Goal: Task Accomplishment & Management: Manage account settings

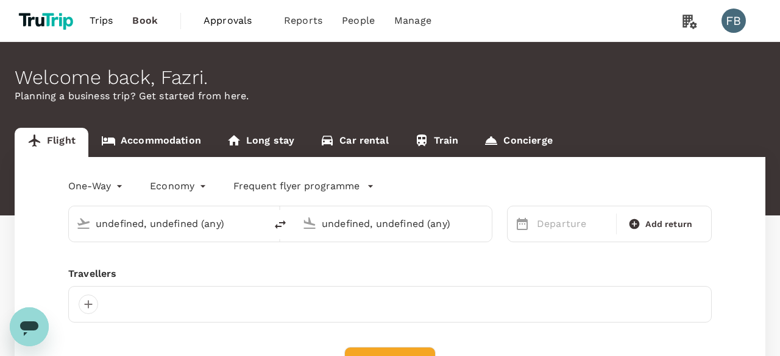
type input "first"
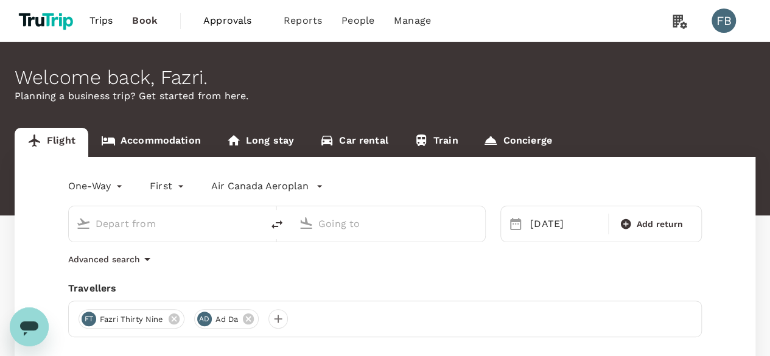
type input "Tokyo Intl (HND)"
type input "[GEOGRAPHIC_DATA], [GEOGRAPHIC_DATA] (any)"
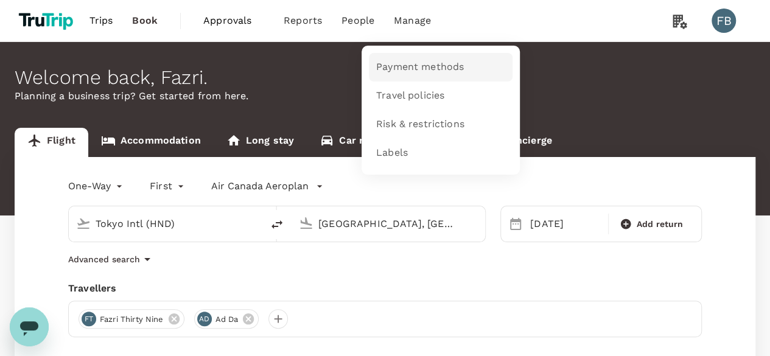
click at [396, 63] on span "Payment methods" at bounding box center [420, 67] width 88 height 14
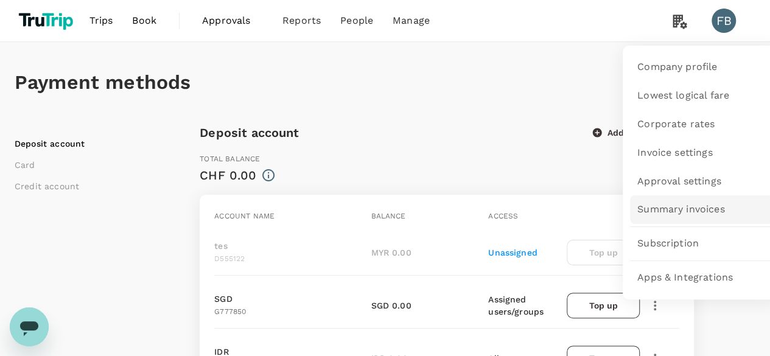
click at [652, 217] on link "Summary invoices" at bounding box center [702, 210] width 144 height 29
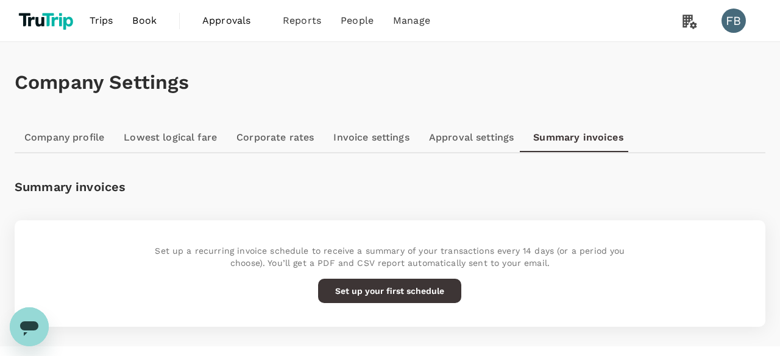
scroll to position [22, 0]
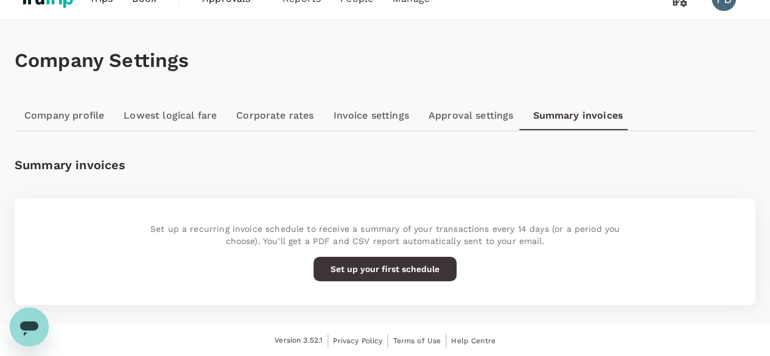
click at [431, 275] on button "Set up your first schedule" at bounding box center [385, 269] width 143 height 24
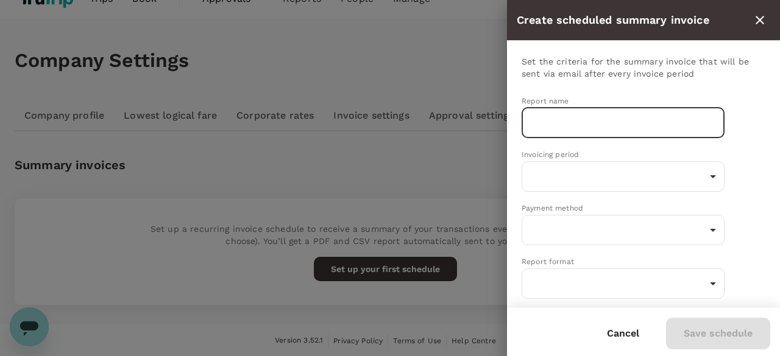
click at [578, 124] on input "text" at bounding box center [622, 123] width 203 height 30
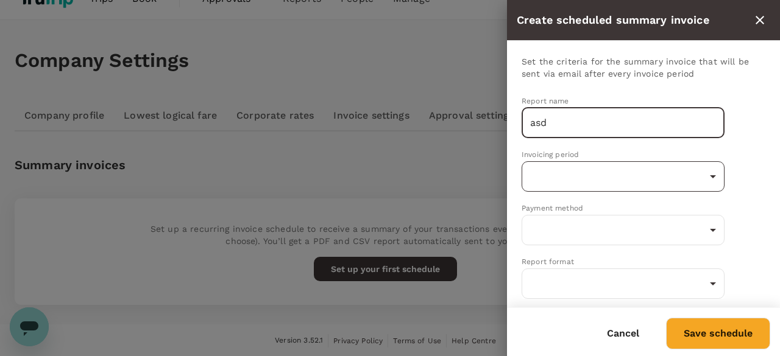
type input "asd"
click at [552, 181] on body "Trips Book Approvals 0 Reports People Manage FB Company Settings Company profil…" at bounding box center [390, 167] width 780 height 379
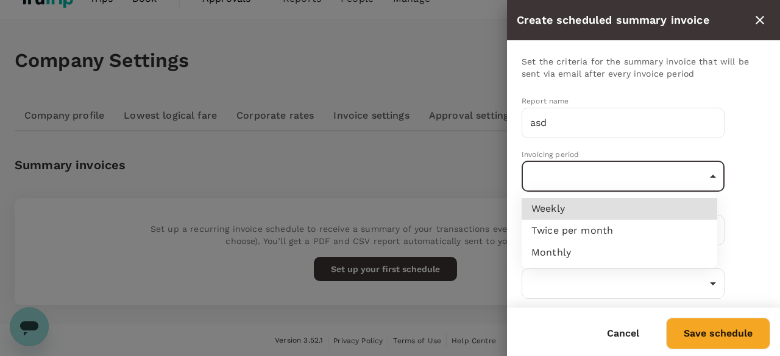
click at [551, 216] on li "Weekly" at bounding box center [619, 209] width 196 height 22
type input "weekly"
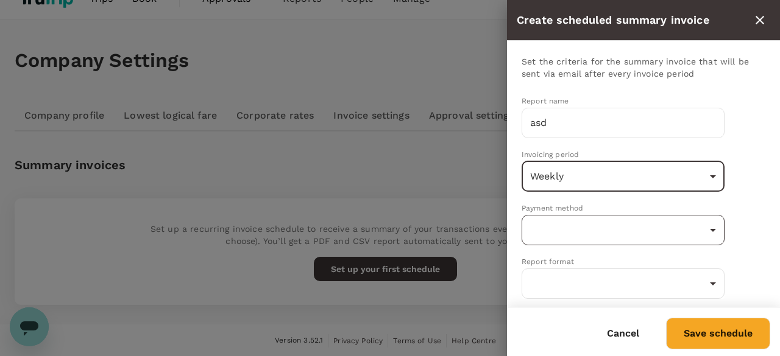
click at [555, 232] on body "Trips Book Approvals 0 Reports People Manage FB Company Settings Company profil…" at bounding box center [390, 167] width 780 height 379
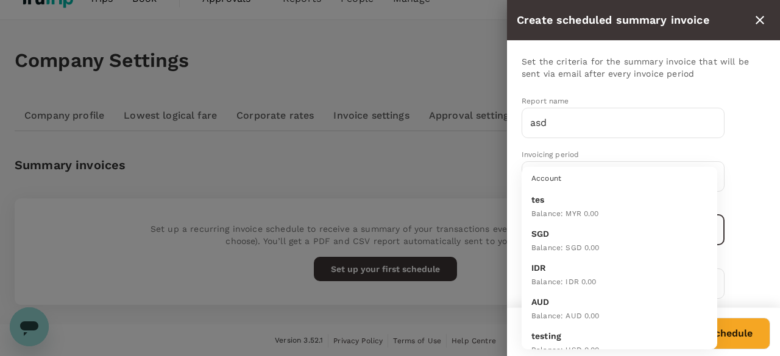
click at [563, 210] on span "Balance : MYR 0.00" at bounding box center [565, 214] width 68 height 9
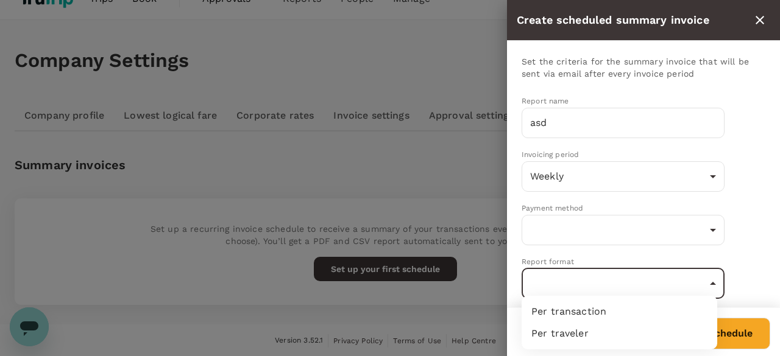
click at [559, 280] on body "Trips Book Approvals 0 Reports People Manage FB Company Settings Company profil…" at bounding box center [390, 167] width 780 height 379
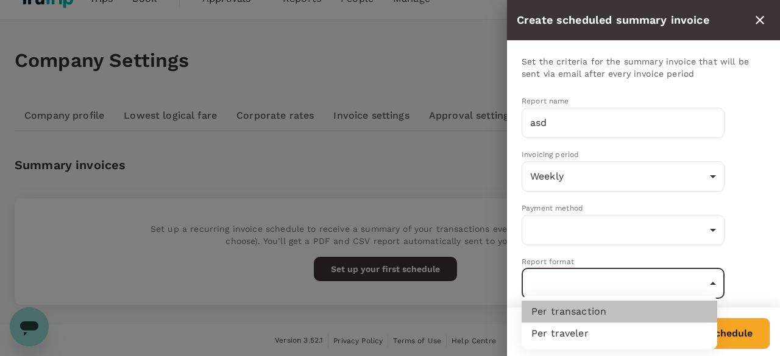
click at [566, 315] on li "Per transaction" at bounding box center [619, 312] width 196 height 22
type input "perTransaction"
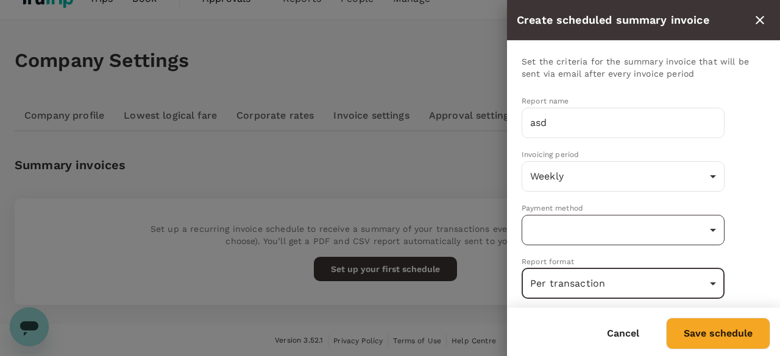
click at [565, 233] on body "Trips Book Approvals 0 Reports People Manage FB Company Settings Company profil…" at bounding box center [390, 167] width 780 height 379
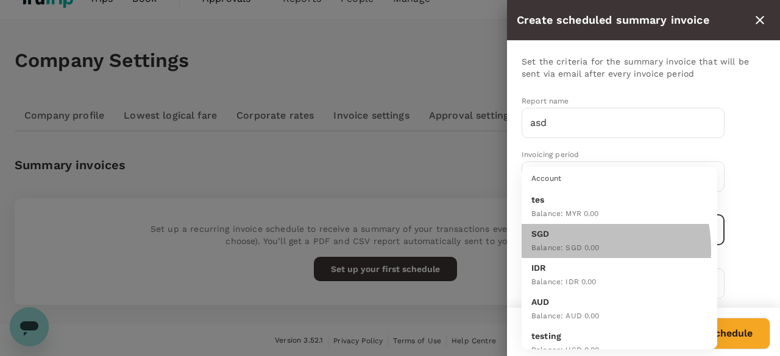
click at [562, 250] on span "Balance : SGD 0.00" at bounding box center [565, 248] width 68 height 9
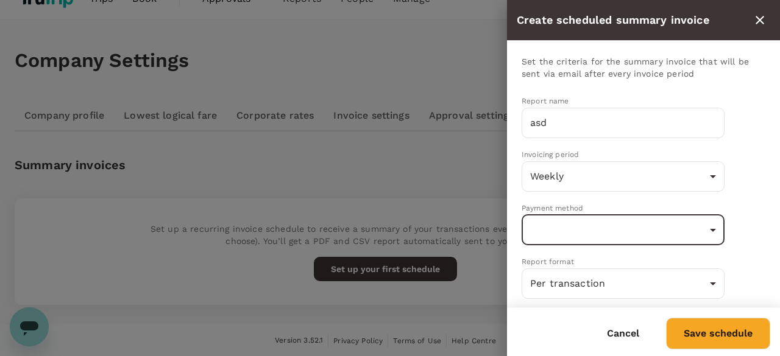
click at [563, 238] on body "Trips Book Approvals 0 Reports People Manage FB Company Settings Company profil…" at bounding box center [390, 167] width 780 height 379
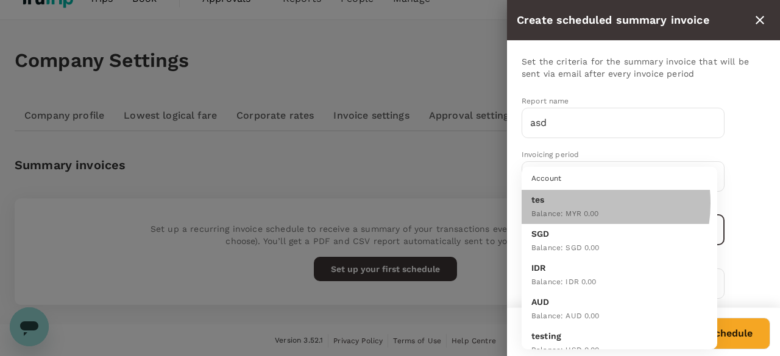
click at [569, 203] on p "tes" at bounding box center [619, 200] width 176 height 12
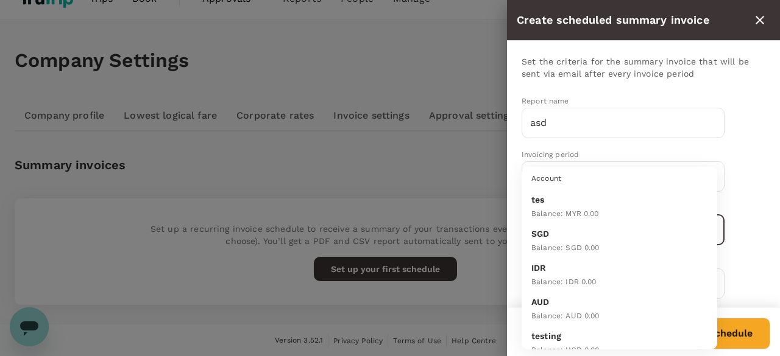
click at [574, 227] on body "Trips Book Approvals 0 Reports People Manage FB Company Settings Company profil…" at bounding box center [390, 167] width 780 height 379
click at [575, 269] on p "IDR" at bounding box center [619, 268] width 176 height 12
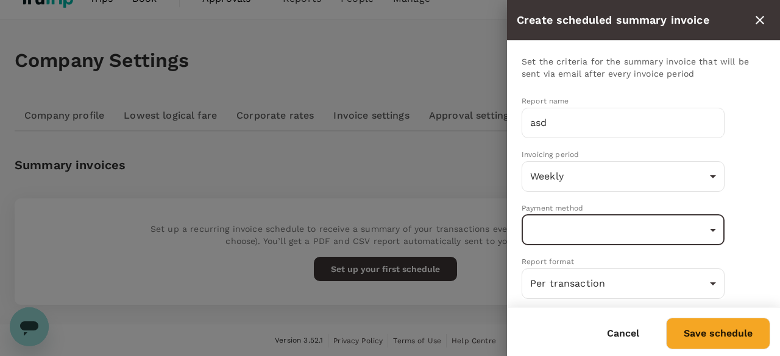
scroll to position [107, 0]
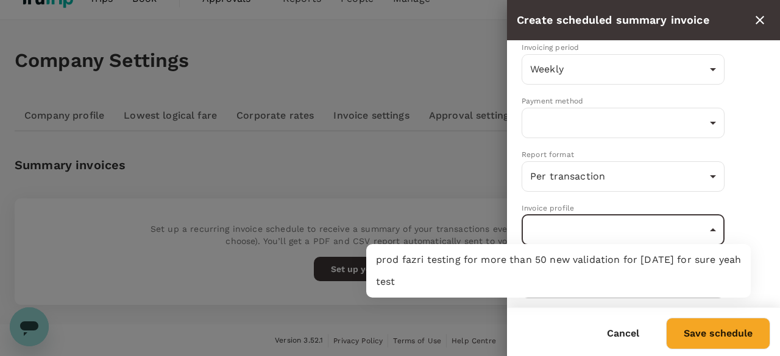
click at [590, 220] on body "Trips Book Approvals 0 Reports People Manage FB Company Settings Company profil…" at bounding box center [390, 167] width 780 height 379
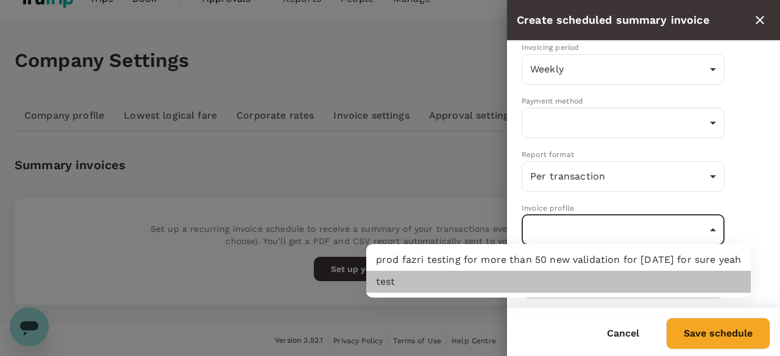
click at [566, 271] on li "test" at bounding box center [558, 282] width 384 height 22
type input "97fba8b4-5af9-4ade-8ab7-aaea80356388"
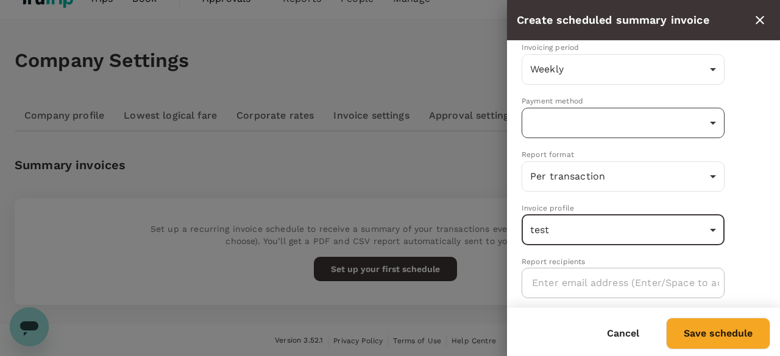
click at [560, 119] on body "Trips Book Approvals 0 Reports People Manage FB Company Settings Company profil…" at bounding box center [390, 167] width 780 height 379
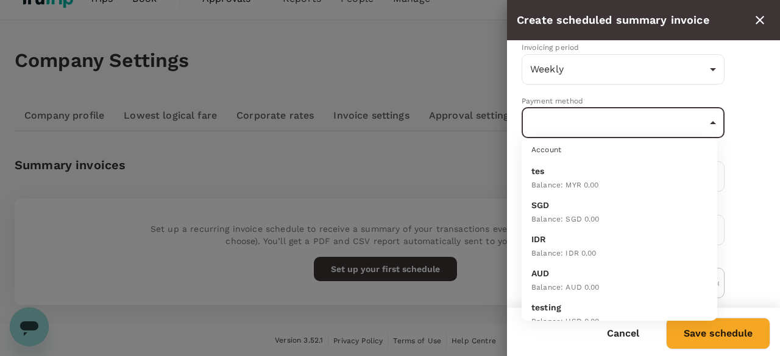
click at [565, 176] on div "tes Balance : MYR 0.00" at bounding box center [619, 178] width 176 height 27
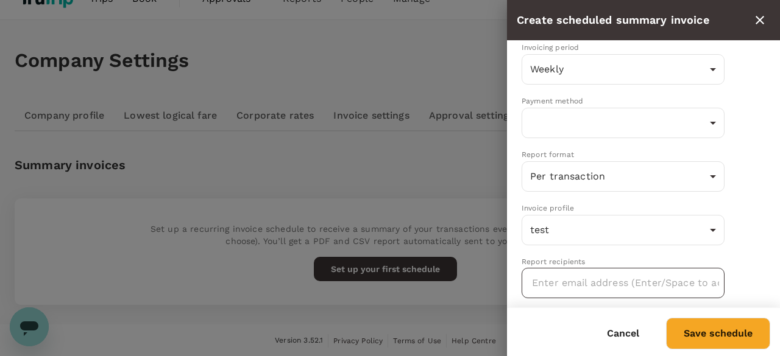
click at [563, 278] on input "text" at bounding box center [625, 282] width 187 height 19
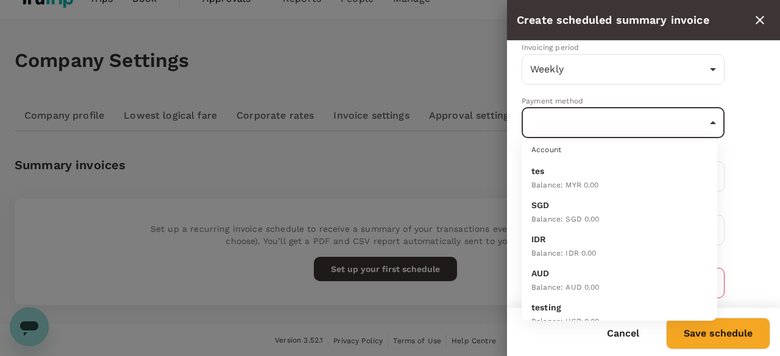
click at [563, 121] on body "Trips Book Approvals 0 Reports People Manage FB Company Settings Company profil…" at bounding box center [390, 167] width 780 height 379
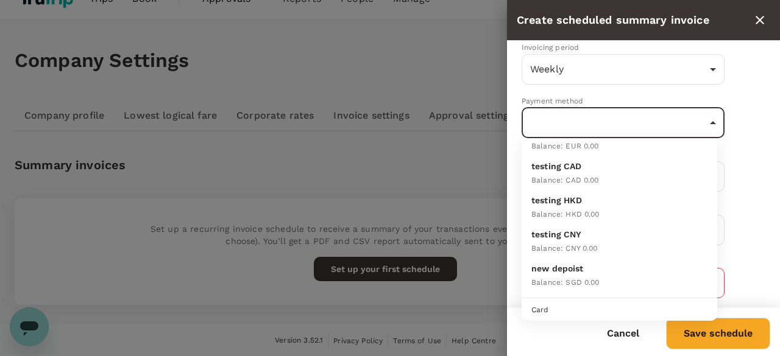
click at [559, 225] on li "testing CNY Balance : CNY 0.00" at bounding box center [619, 242] width 196 height 34
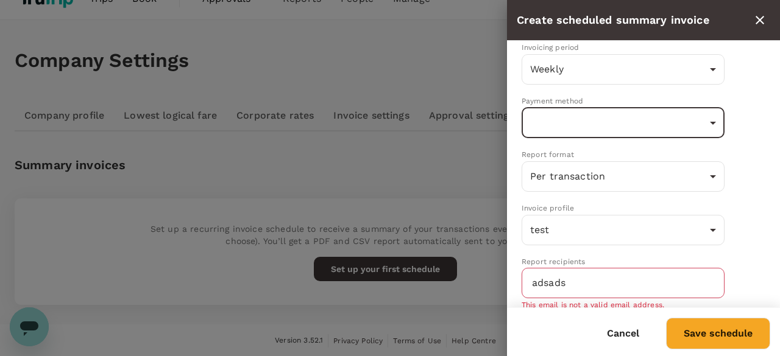
click at [591, 129] on body "Trips Book Approvals 0 Reports People Manage FB Company Settings Company profil…" at bounding box center [390, 167] width 780 height 379
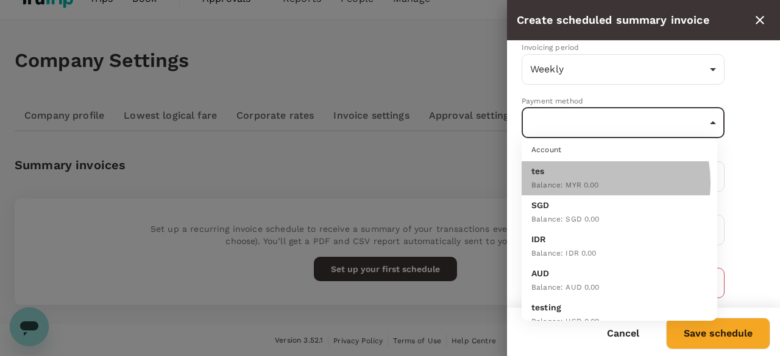
click at [582, 182] on span "Balance : MYR 0.00" at bounding box center [565, 185] width 68 height 9
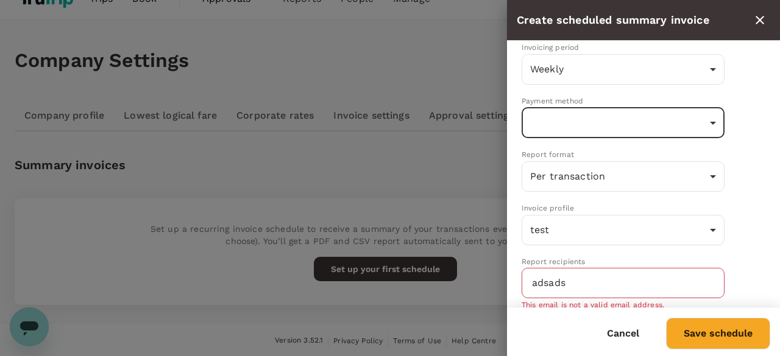
click at [591, 132] on body "Trips Book Approvals 0 Reports People Manage FB Company Settings Company profil…" at bounding box center [390, 167] width 780 height 379
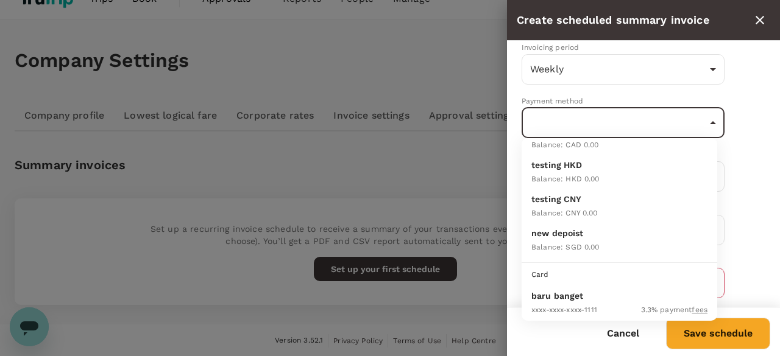
scroll to position [349, 0]
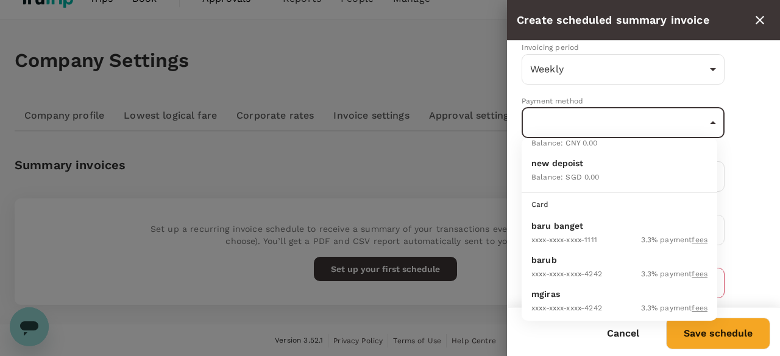
click at [569, 232] on div "XXXX-XXXX-XXXX-1111" at bounding box center [564, 239] width 66 height 15
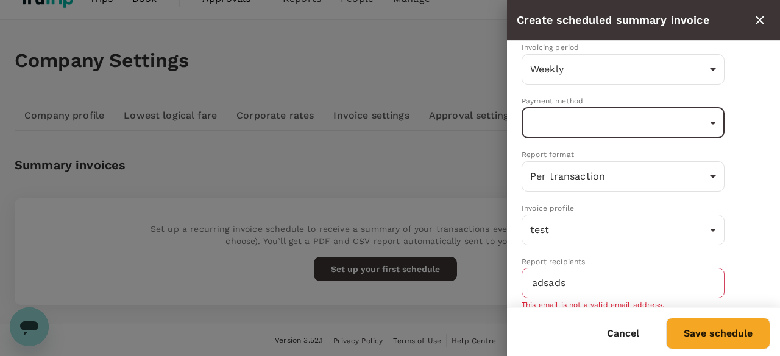
click at [627, 273] on input "adsads" at bounding box center [625, 282] width 187 height 19
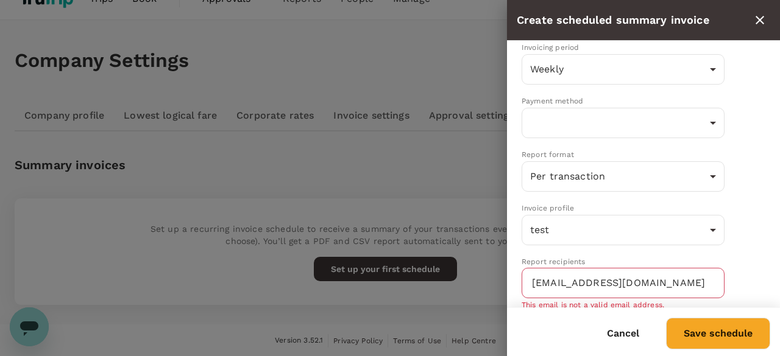
type input "[EMAIL_ADDRESS][DOMAIN_NAME]"
click at [719, 333] on button "Save schedule" at bounding box center [718, 334] width 104 height 32
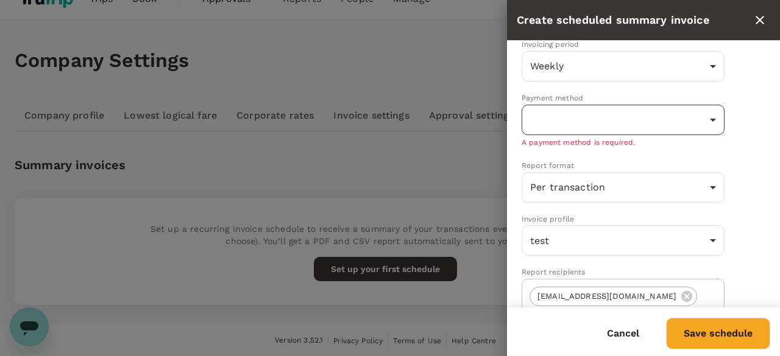
scroll to position [122, 0]
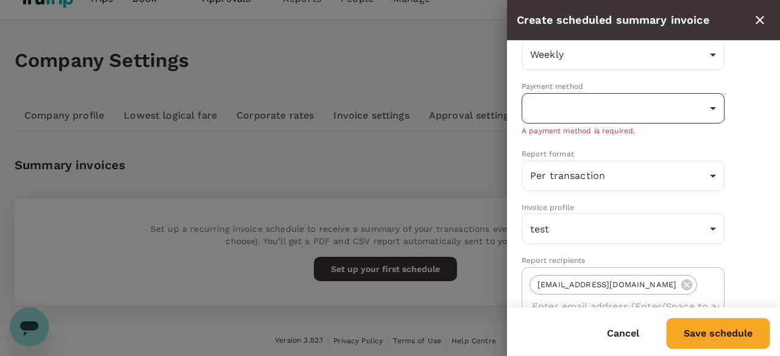
click at [640, 108] on body "Trips Book Approvals 0 Reports People Manage FB Company Settings Company profil…" at bounding box center [390, 167] width 780 height 379
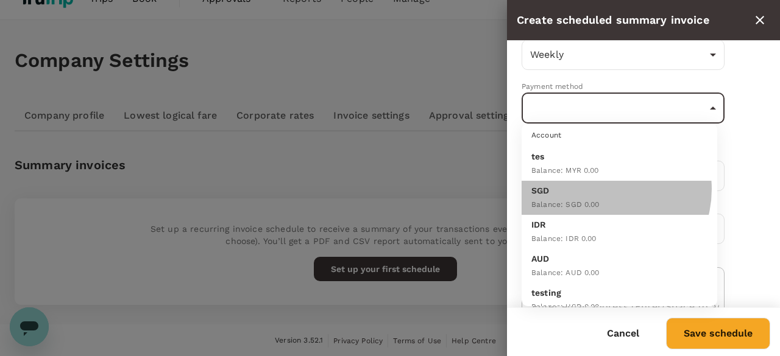
click at [601, 189] on p "SGD" at bounding box center [619, 191] width 176 height 12
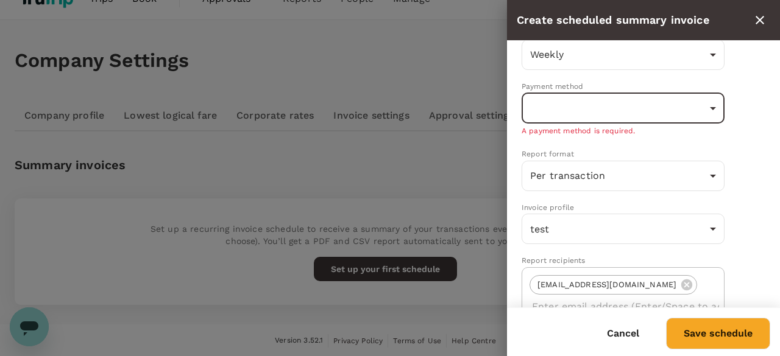
click at [608, 129] on p "A payment method is required." at bounding box center [622, 131] width 203 height 12
click at [609, 120] on body "Trips Book Approvals 0 Reports People Manage FB Company Settings Company profil…" at bounding box center [390, 167] width 780 height 379
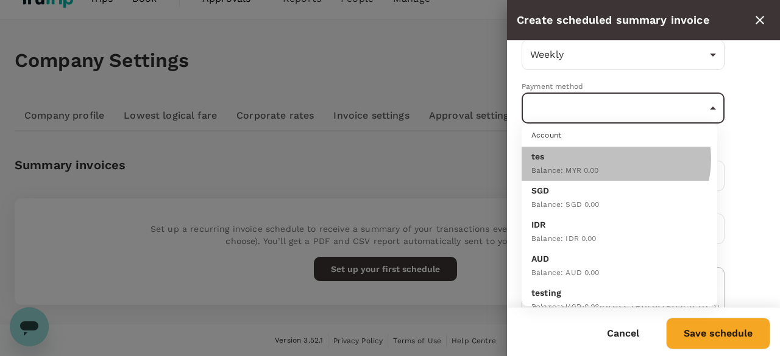
click at [610, 159] on p "tes" at bounding box center [619, 156] width 176 height 12
